Goal: Check status: Check status

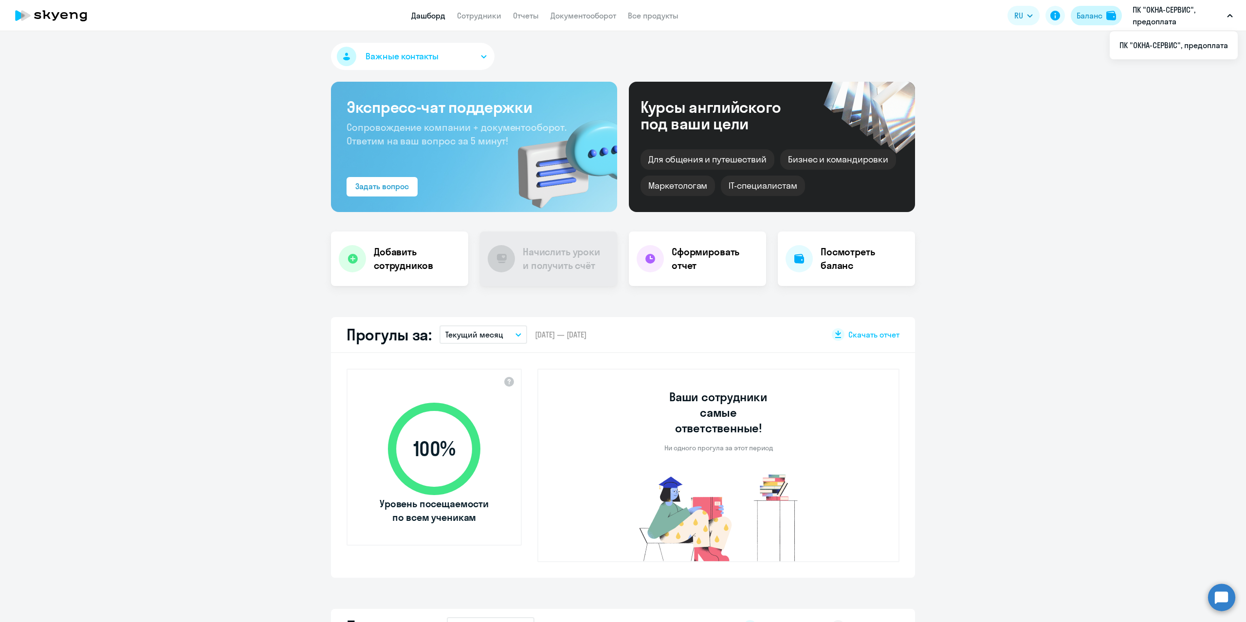
click at [1099, 18] on div "Баланс" at bounding box center [1089, 16] width 26 height 12
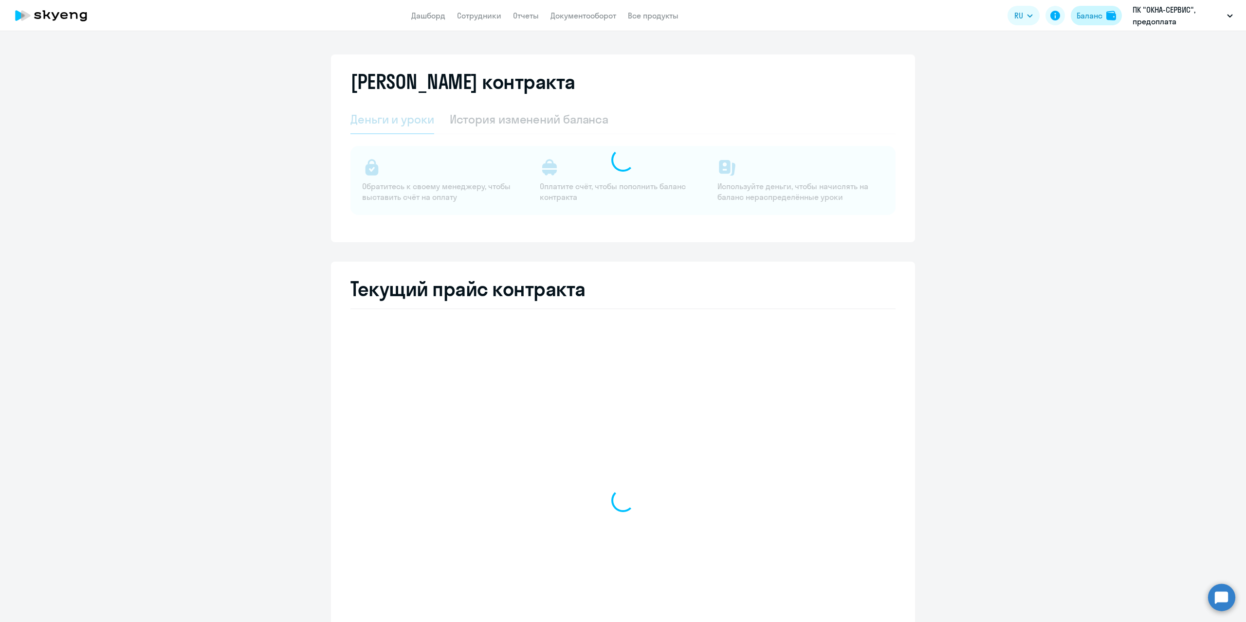
select select "english_adult_not_native_speaker"
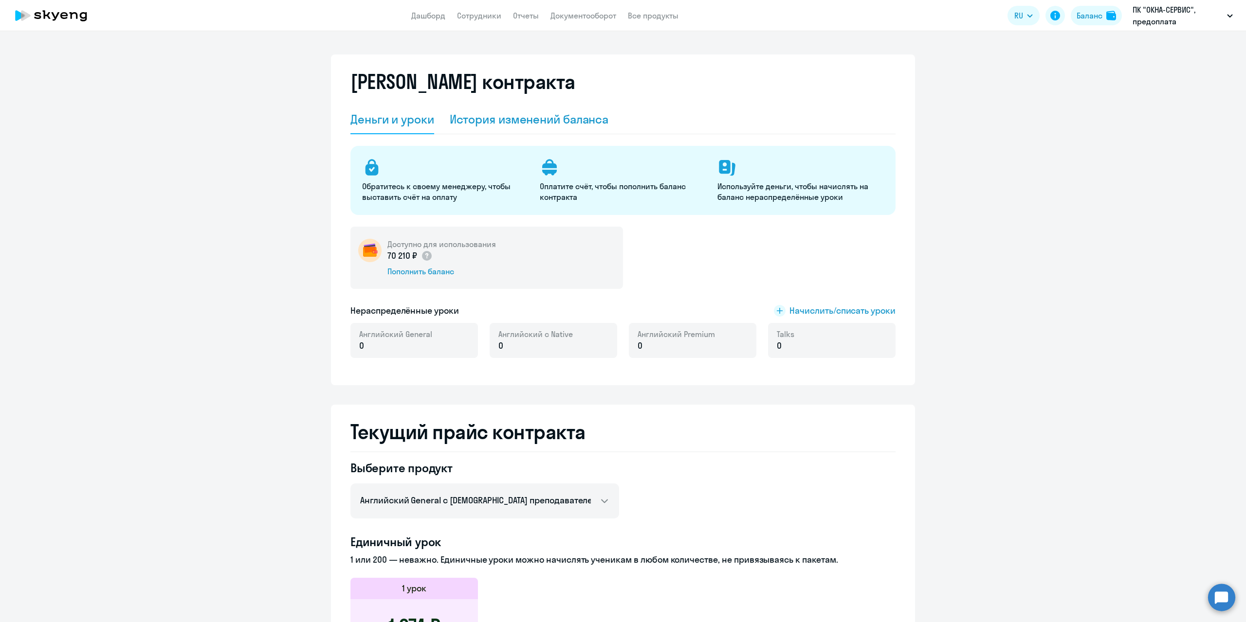
click at [529, 121] on div "История изменений баланса" at bounding box center [529, 119] width 159 height 16
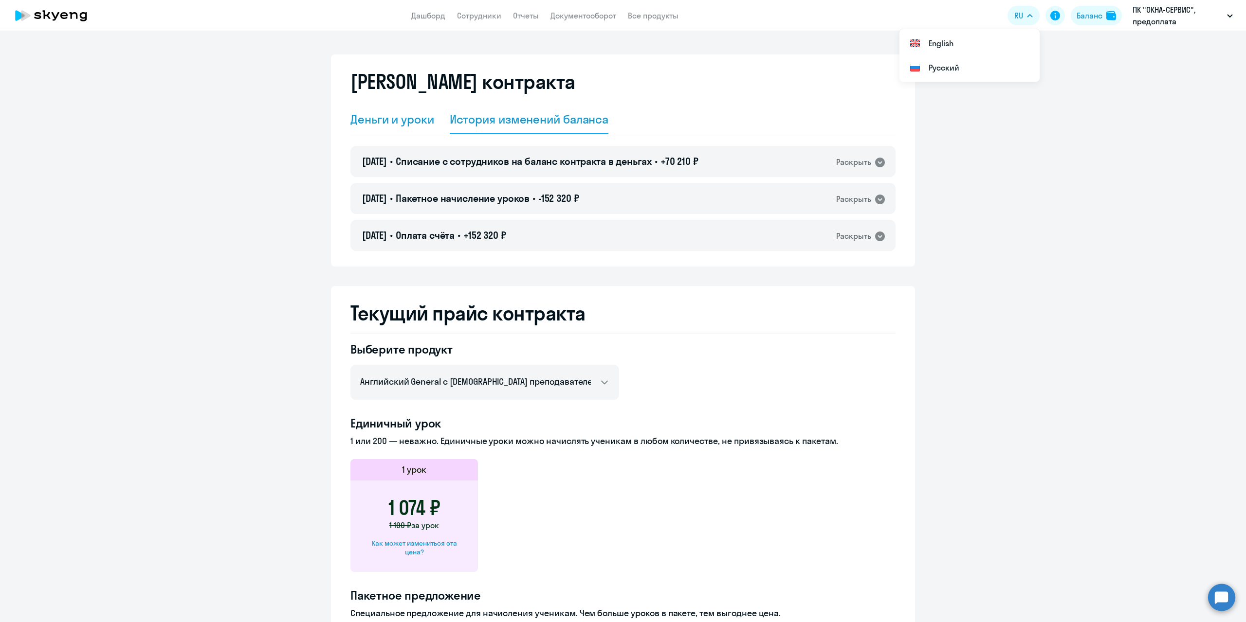
click at [393, 122] on div "Деньги и уроки" at bounding box center [392, 119] width 84 height 16
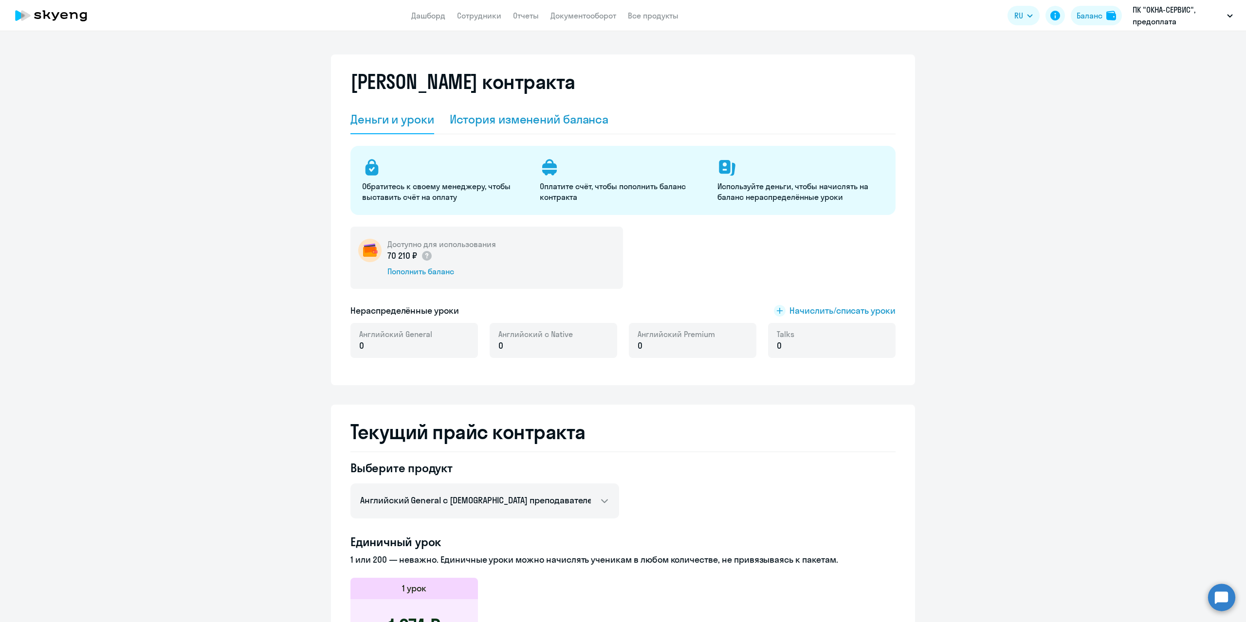
click at [472, 121] on div "История изменений баланса" at bounding box center [529, 119] width 159 height 16
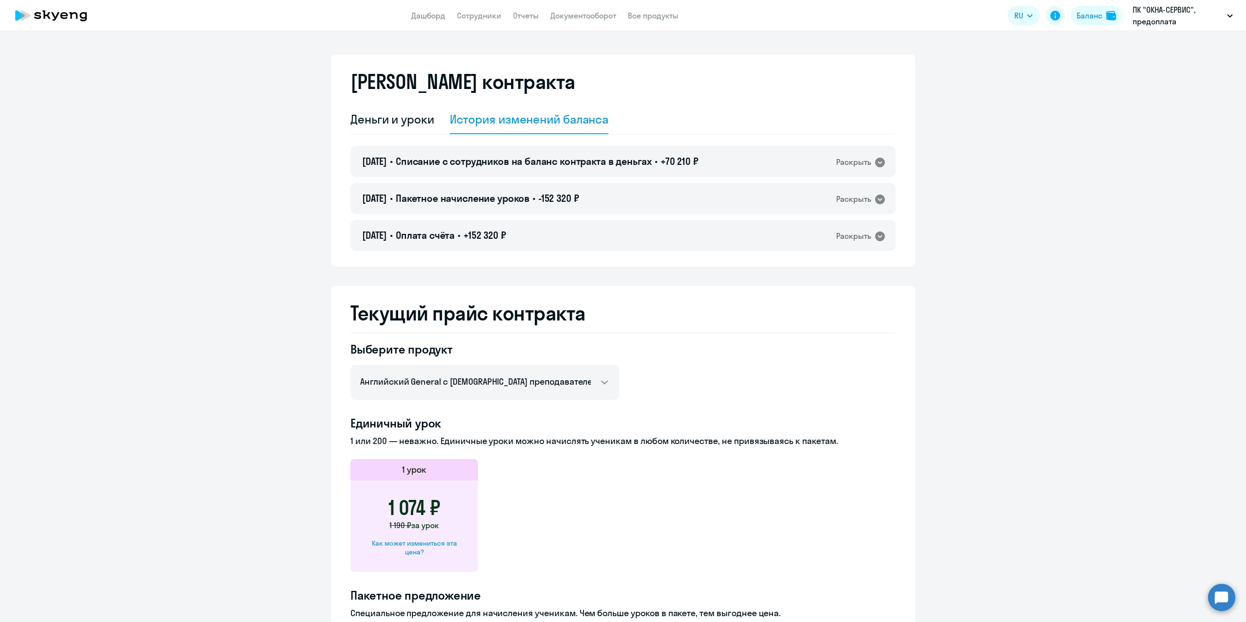
click at [501, 125] on div "История изменений баланса" at bounding box center [529, 119] width 159 height 16
drag, startPoint x: 842, startPoint y: 236, endPoint x: 846, endPoint y: 227, distance: 10.0
click at [842, 236] on div "Раскрыть" at bounding box center [853, 236] width 35 height 12
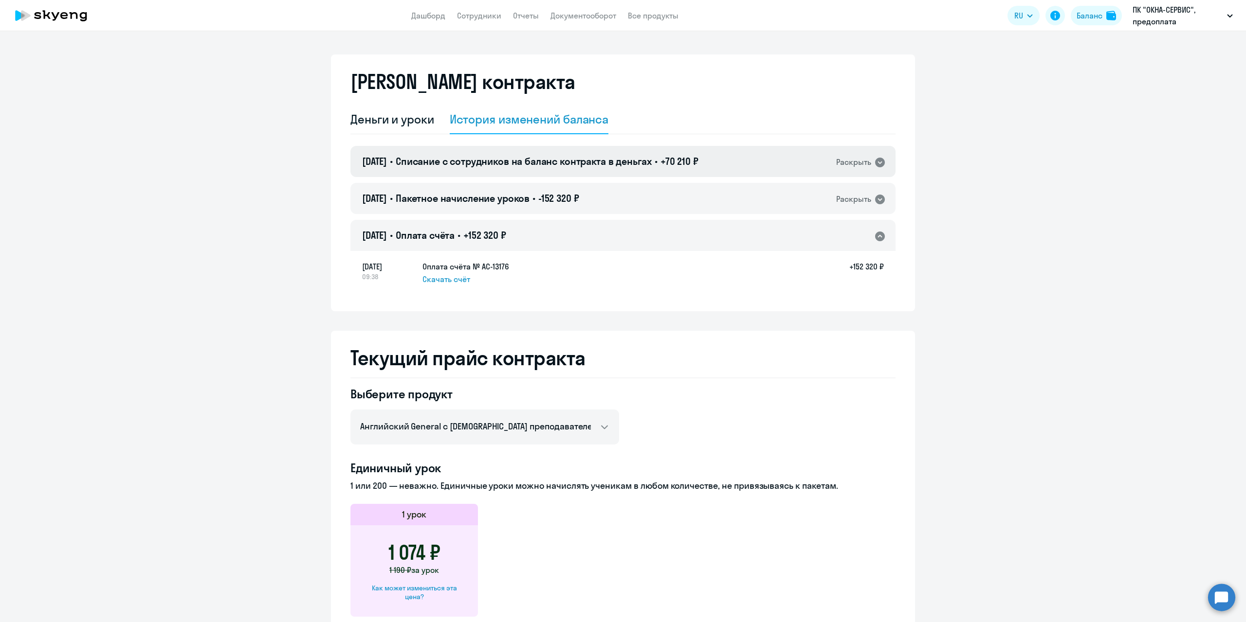
click at [852, 167] on div "Раскрыть" at bounding box center [853, 162] width 35 height 12
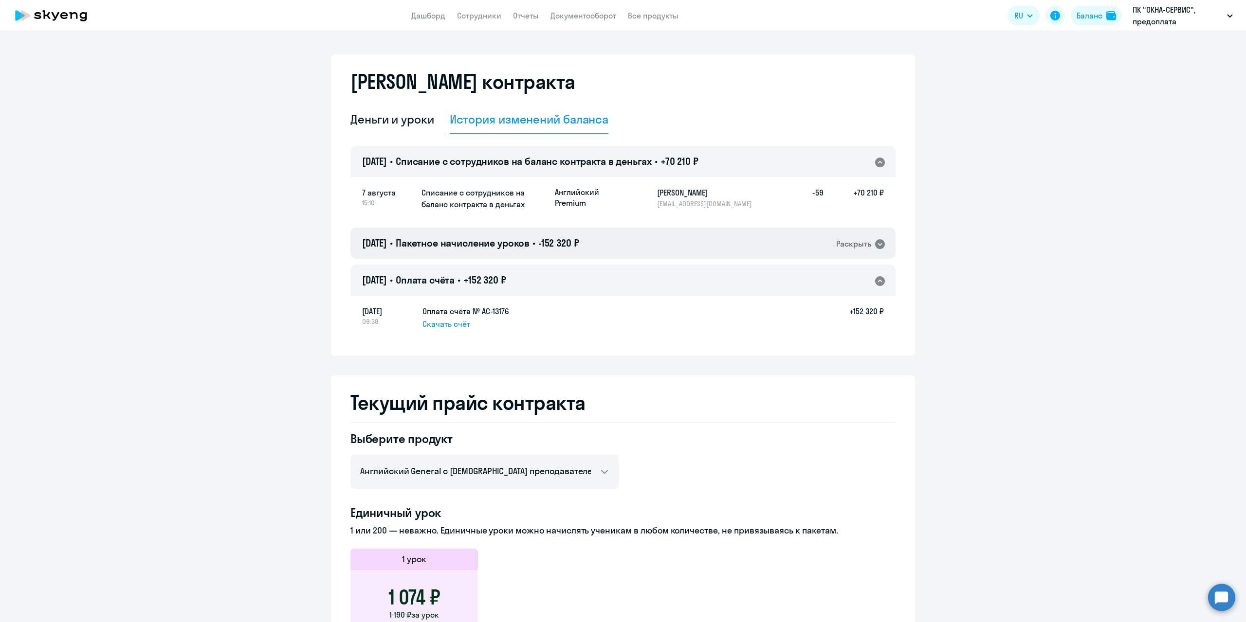
click at [861, 250] on div "[DATE] • Пакетное начисление уроков • -152 320 ₽ Раскрыть" at bounding box center [622, 243] width 545 height 31
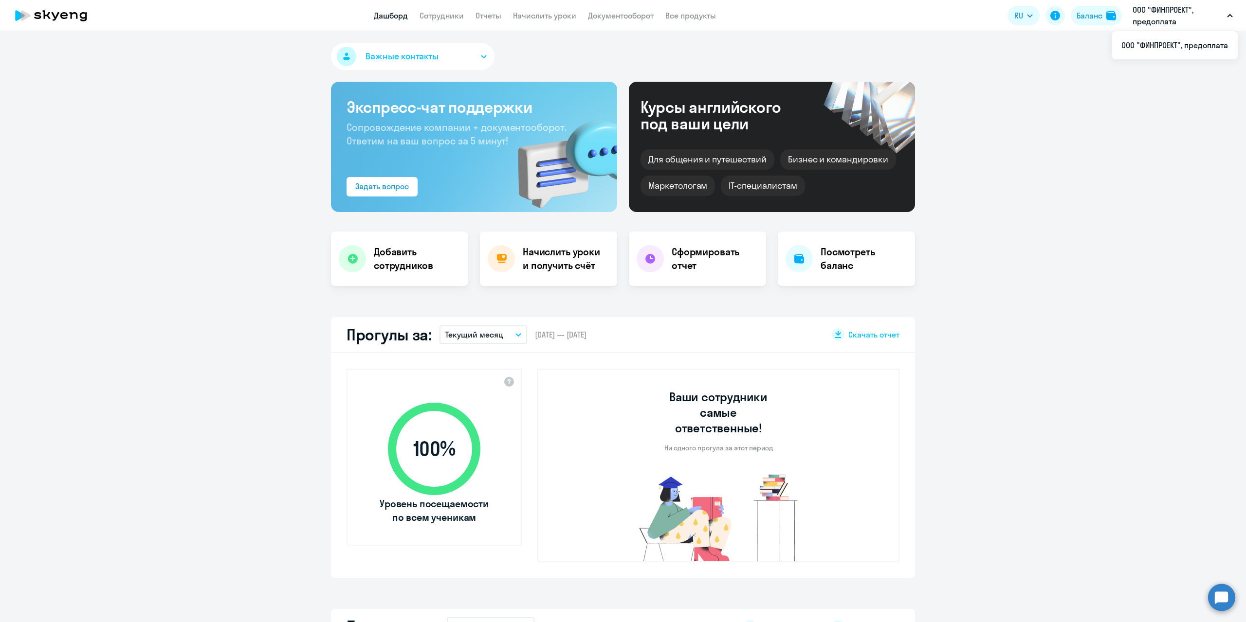
select select "30"
click at [1182, 17] on p "ООО "ФИНПРОЕКТ", предоплата" at bounding box center [1177, 15] width 91 height 23
click at [1094, 8] on button "Баланс" at bounding box center [1095, 15] width 51 height 19
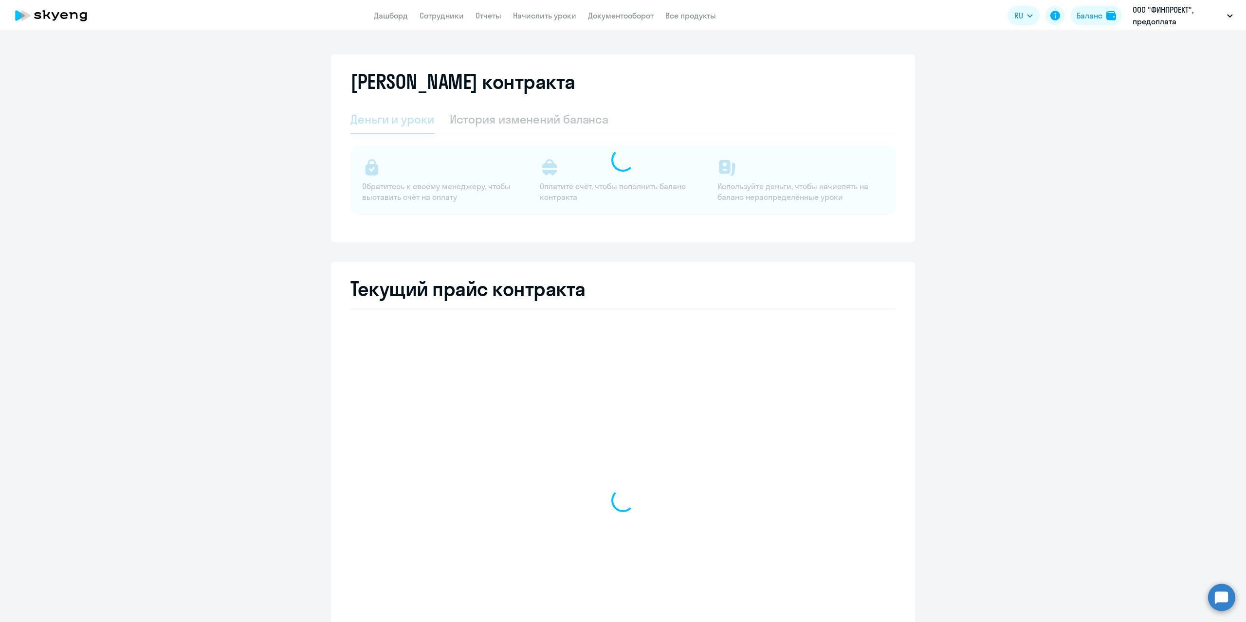
select select "english_adult_not_native_speaker"
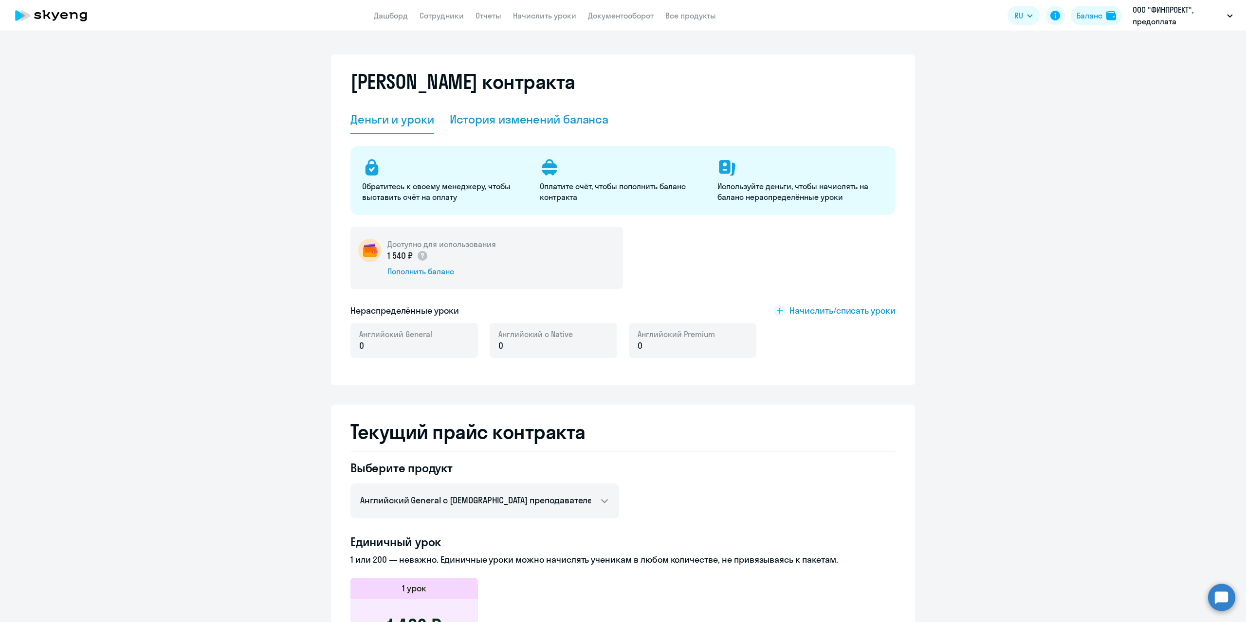
click at [538, 119] on div "История изменений баланса" at bounding box center [529, 119] width 159 height 16
